Goal: Find specific page/section: Find specific page/section

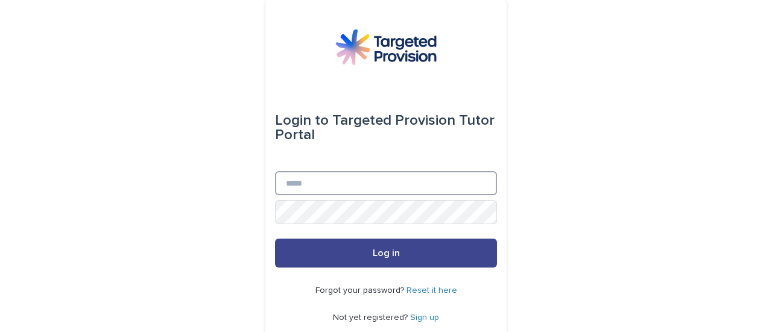
type input "**********"
click at [407, 258] on button "Log in" at bounding box center [386, 253] width 222 height 29
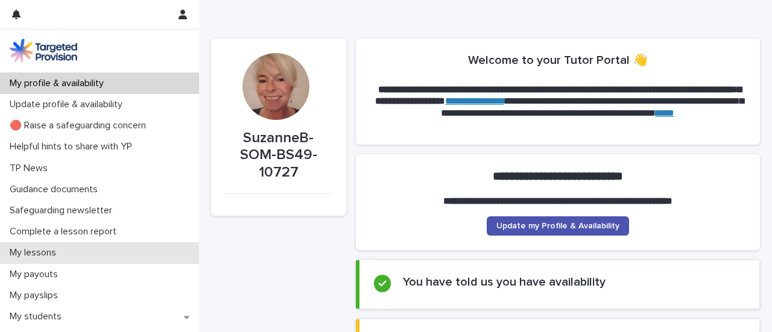
click at [55, 255] on p "My lessons" at bounding box center [35, 252] width 61 height 11
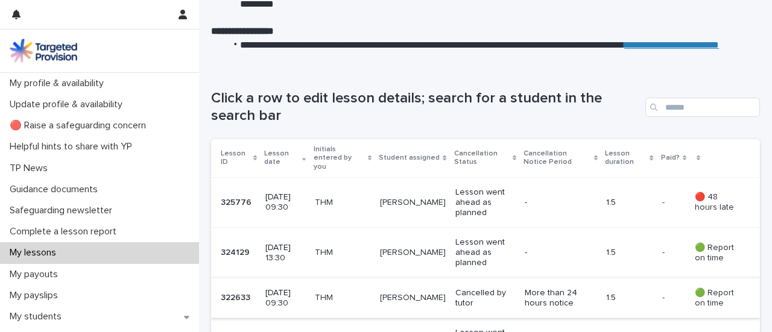
scroll to position [135, 0]
